Goal: Transaction & Acquisition: Download file/media

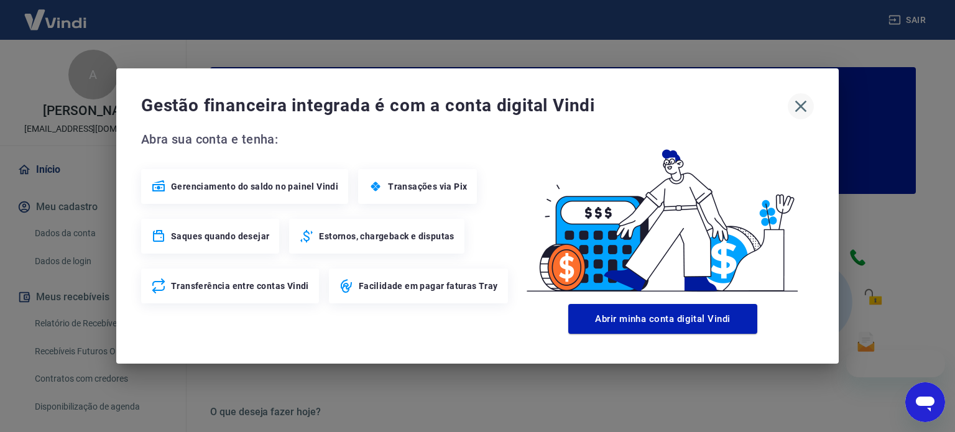
click at [801, 105] on icon "button" at bounding box center [801, 107] width 12 height 12
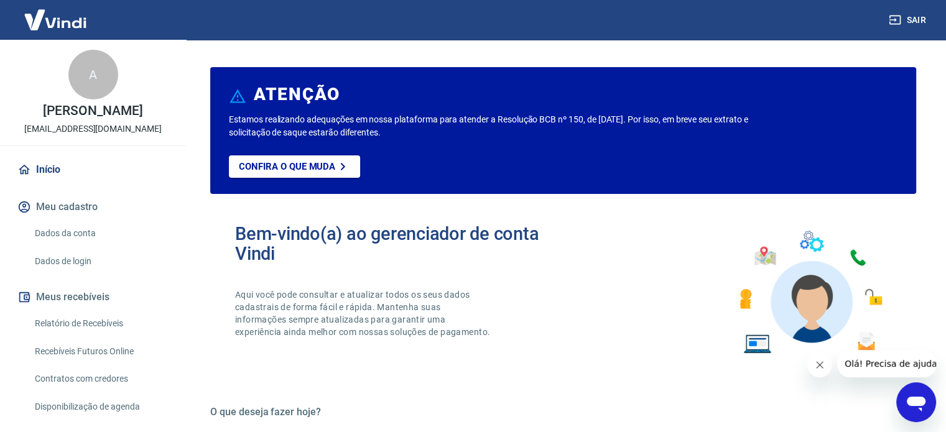
click at [102, 323] on link "Relatório de Recebíveis" at bounding box center [100, 323] width 141 height 25
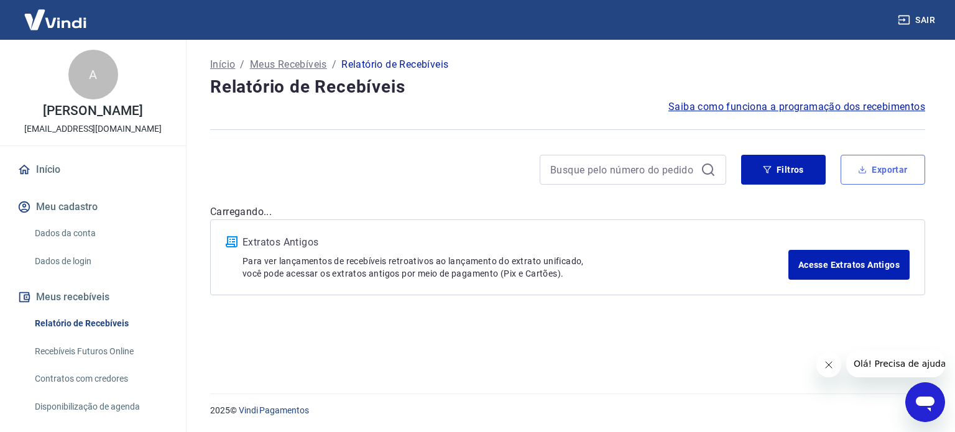
click at [877, 165] on button "Exportar" at bounding box center [883, 170] width 85 height 30
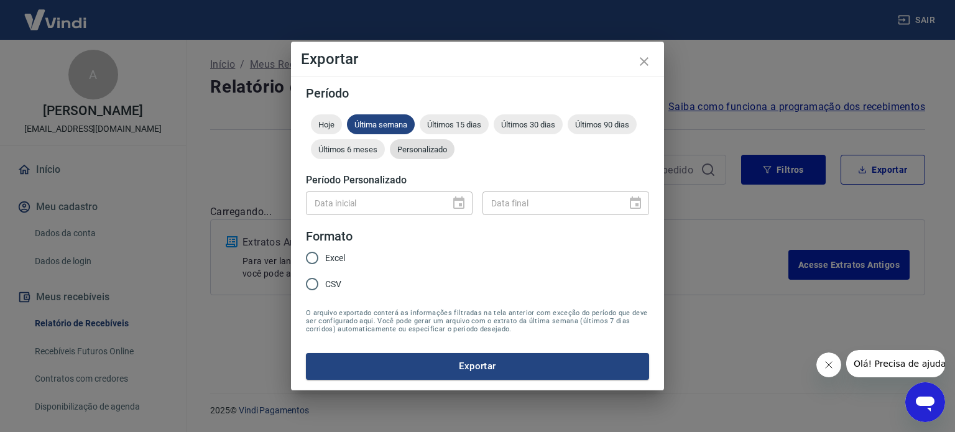
click at [441, 149] on span "Personalizado" at bounding box center [422, 149] width 65 height 9
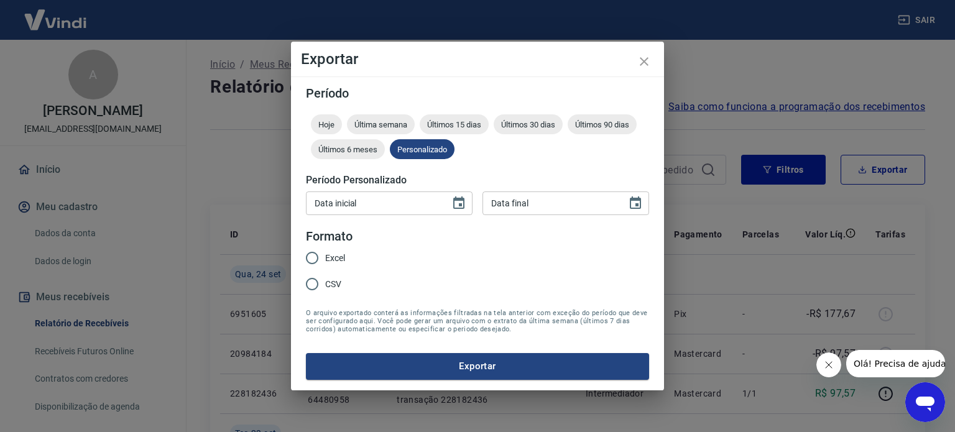
type input "DD/MM/YYYY"
click at [418, 196] on input "DD/MM/YYYY" at bounding box center [374, 202] width 136 height 23
click at [458, 203] on icon "Choose date" at bounding box center [458, 203] width 15 height 15
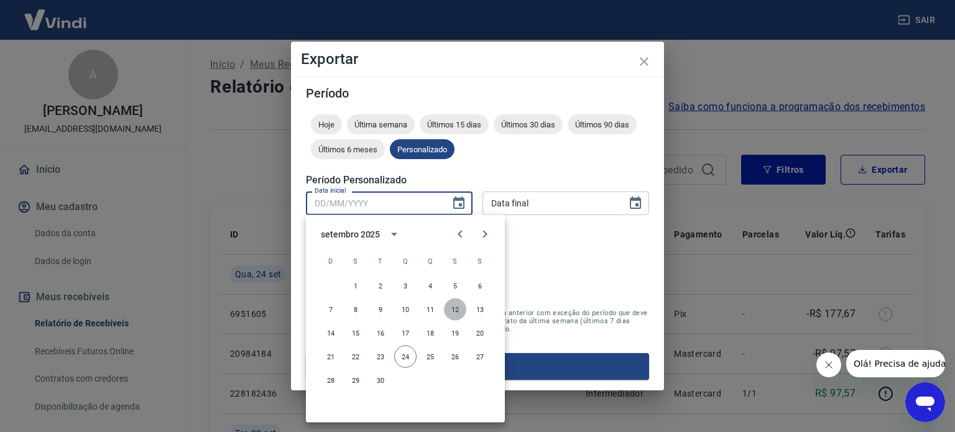
click at [453, 306] on button "12" at bounding box center [455, 309] width 22 height 22
type input "[DATE]"
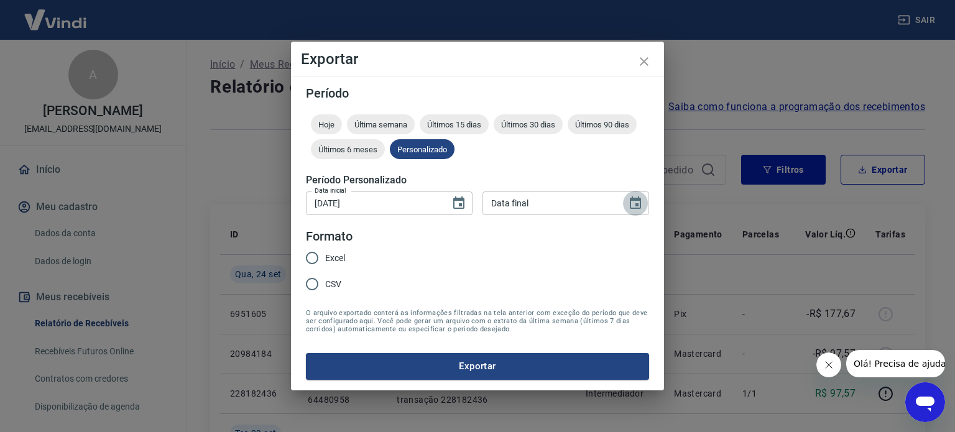
click at [638, 201] on icon "Choose date" at bounding box center [635, 203] width 15 height 15
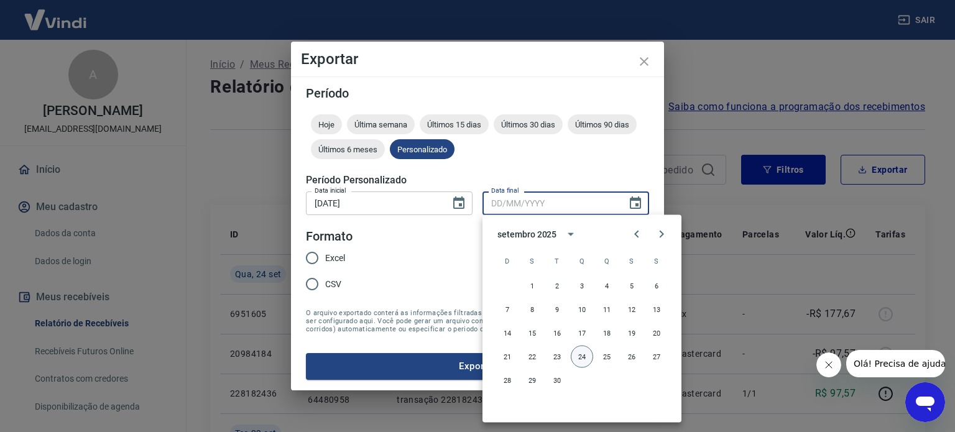
click at [582, 355] on button "24" at bounding box center [582, 357] width 22 height 22
type input "[DATE]"
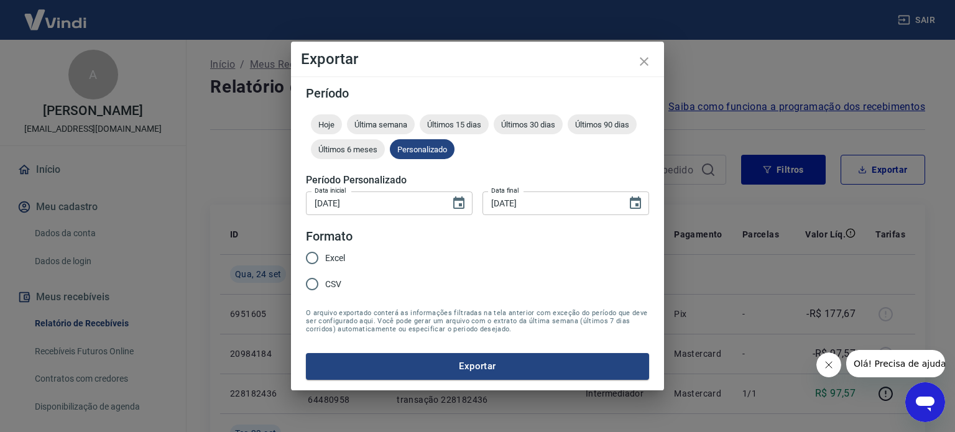
click at [314, 254] on input "Excel" at bounding box center [312, 258] width 26 height 26
radio input "true"
click at [477, 370] on button "Exportar" at bounding box center [477, 366] width 343 height 26
